Goal: Navigation & Orientation: Find specific page/section

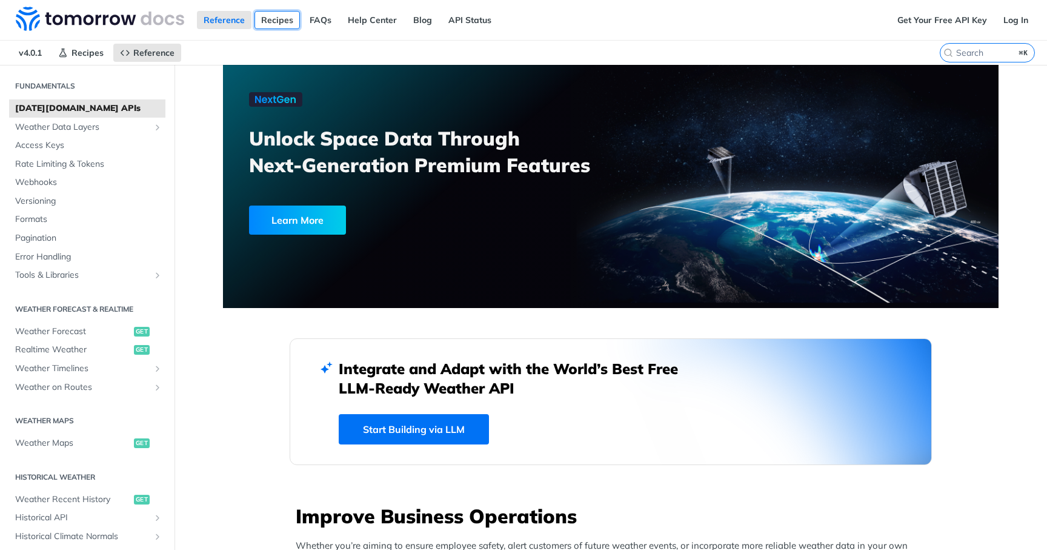
click at [282, 24] on link "Recipes" at bounding box center [277, 20] width 45 height 18
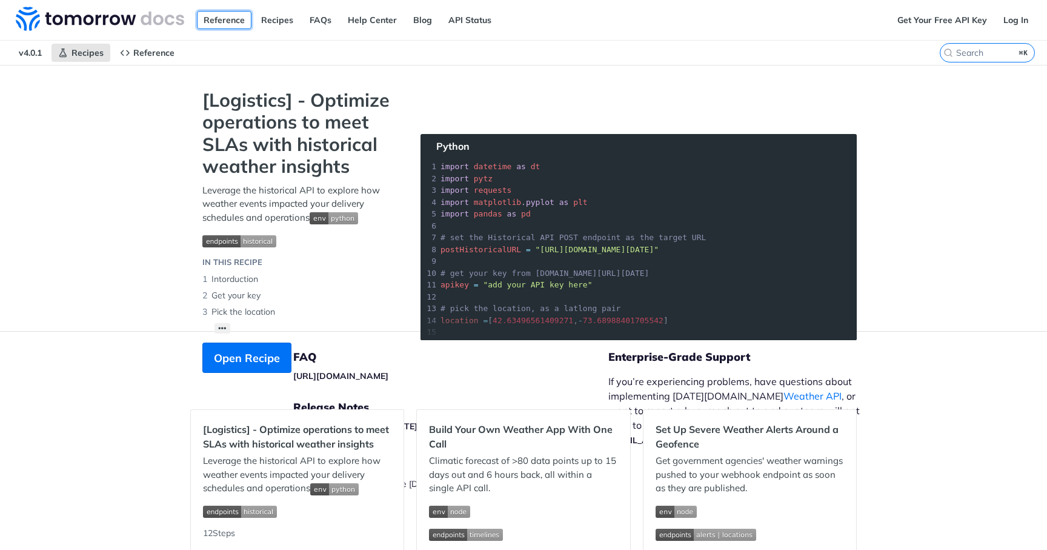
click at [221, 27] on link "Reference" at bounding box center [224, 20] width 55 height 18
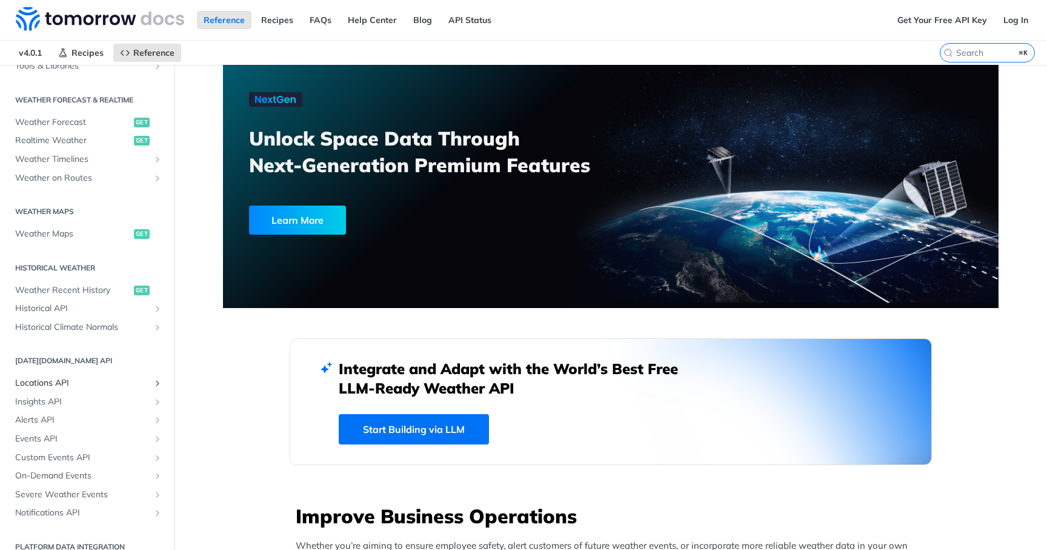
scroll to position [255, 0]
